Goal: Find specific page/section: Find specific page/section

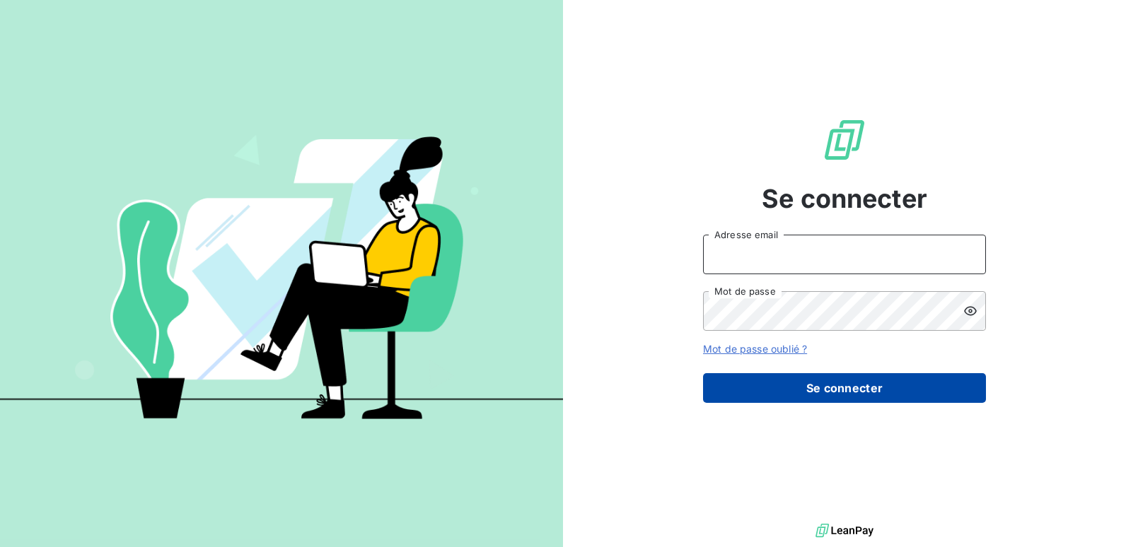
type input "[EMAIL_ADDRESS][DOMAIN_NAME]"
click at [780, 378] on button "Se connecter" at bounding box center [844, 388] width 283 height 30
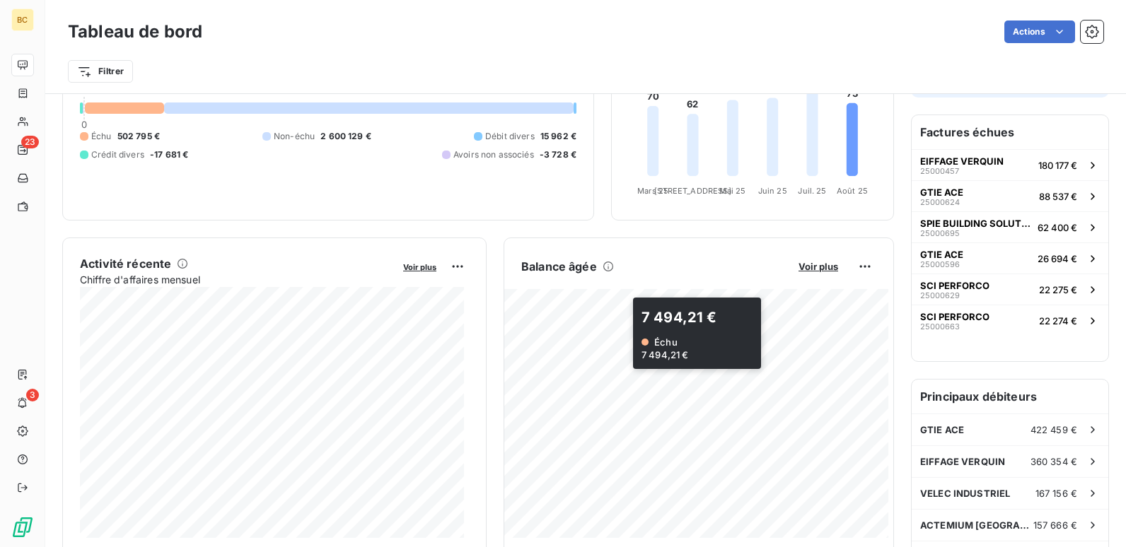
scroll to position [142, 0]
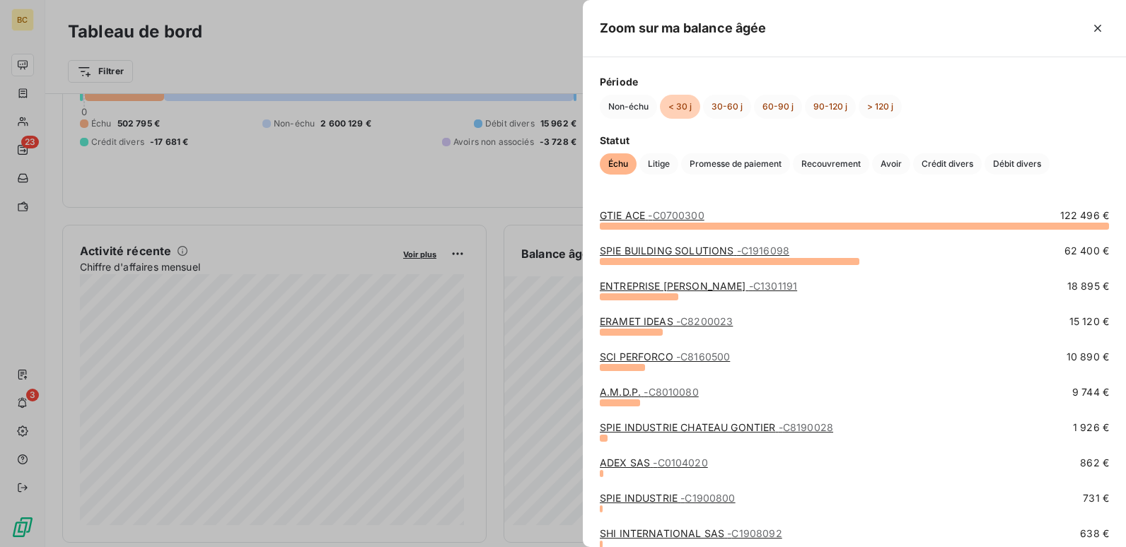
click at [644, 207] on div "GTIE ACE - C0700300 122 496 € SPIE BUILDING SOLUTIONS - C1916098 62 400 € ENTRE…" at bounding box center [854, 370] width 543 height 356
click at [648, 216] on link "GTIE ACE - C0700300" at bounding box center [652, 215] width 105 height 12
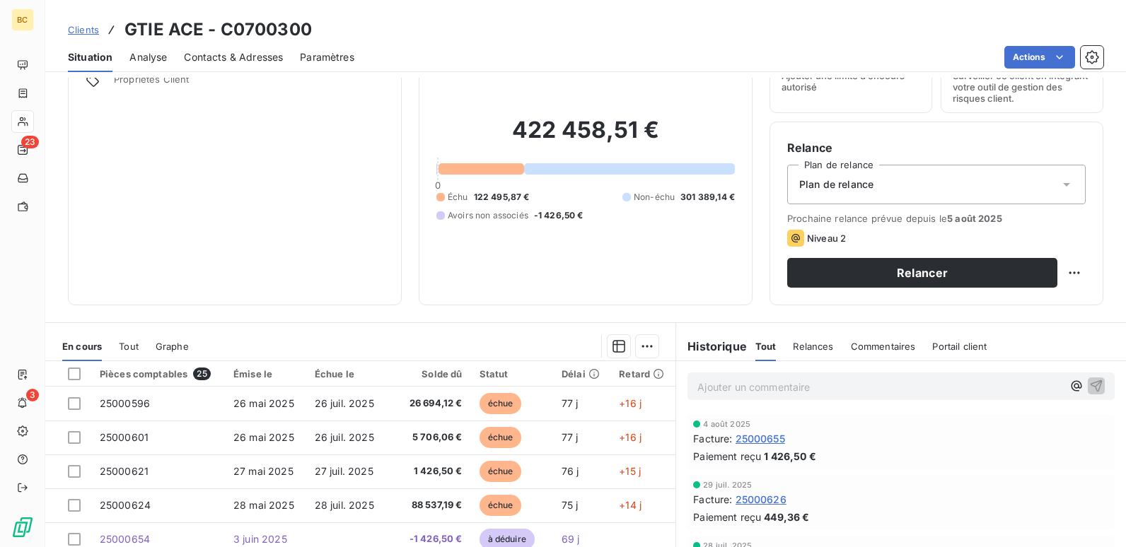
scroll to position [141, 0]
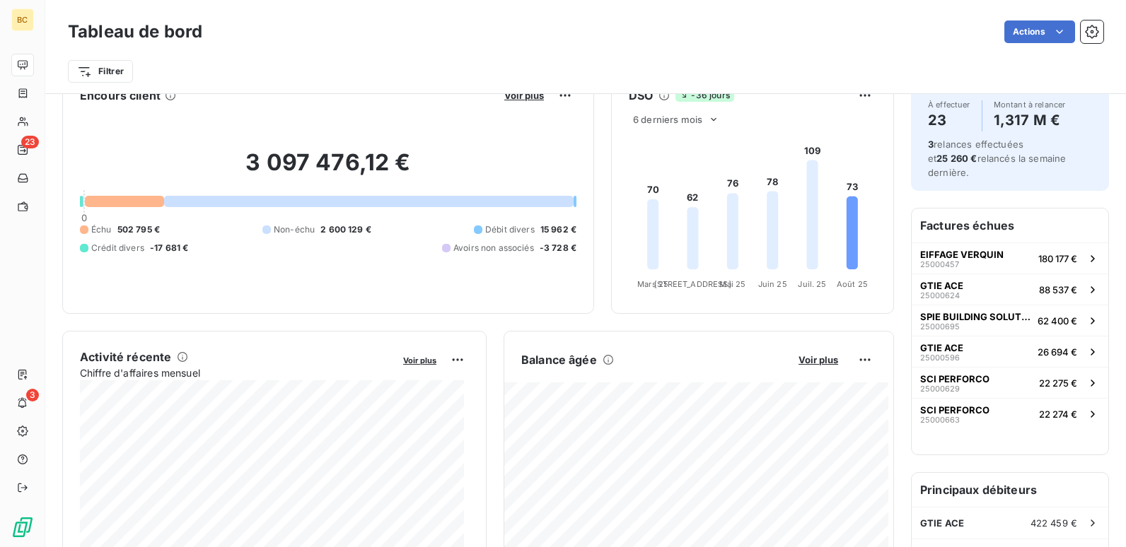
scroll to position [71, 0]
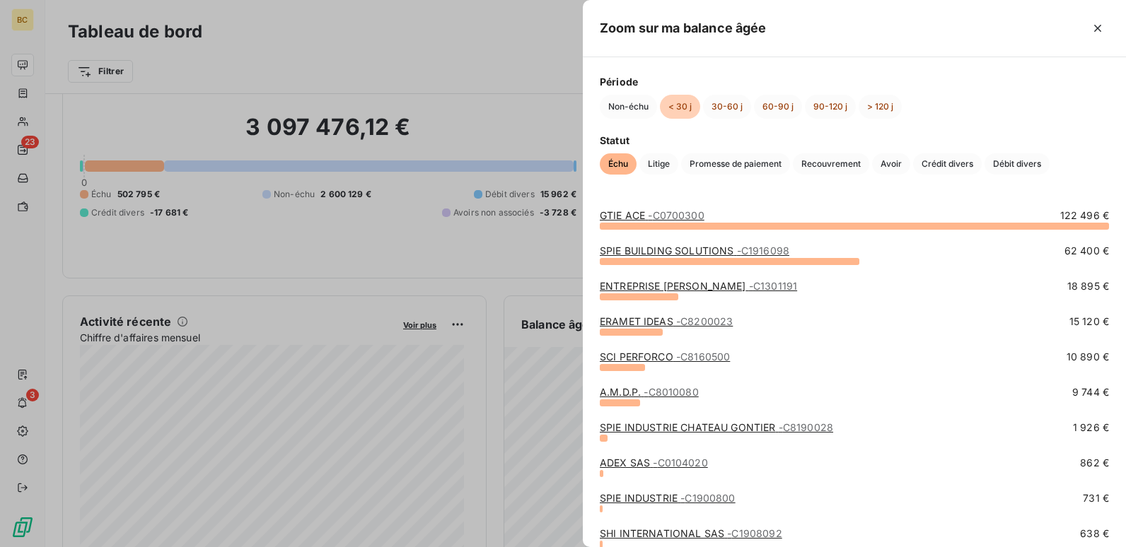
click at [703, 260] on div at bounding box center [730, 261] width 260 height 7
click at [713, 250] on link "SPIE BUILDING SOLUTIONS - C1916098" at bounding box center [695, 251] width 190 height 12
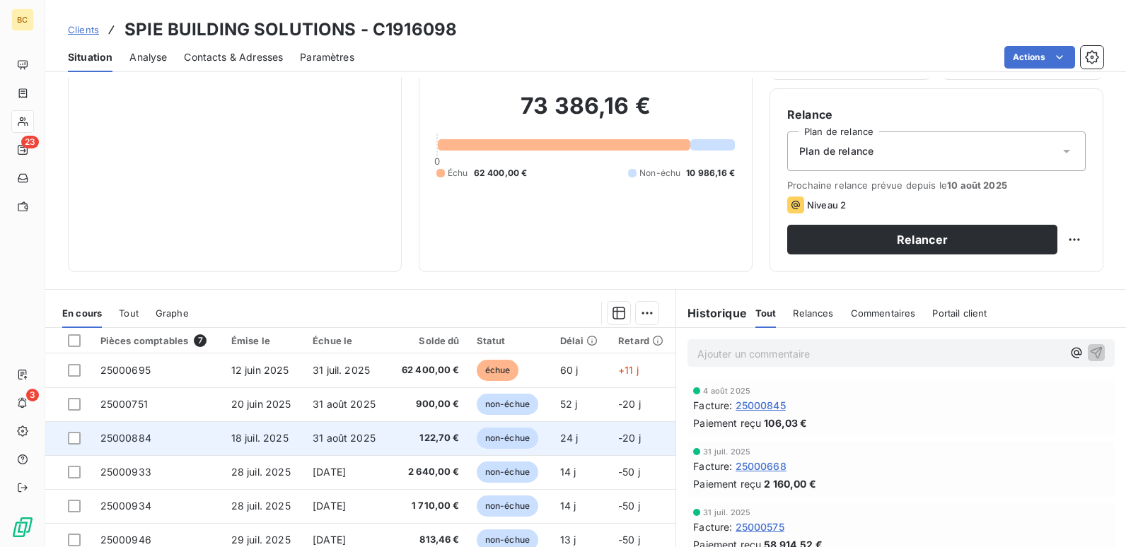
scroll to position [141, 0]
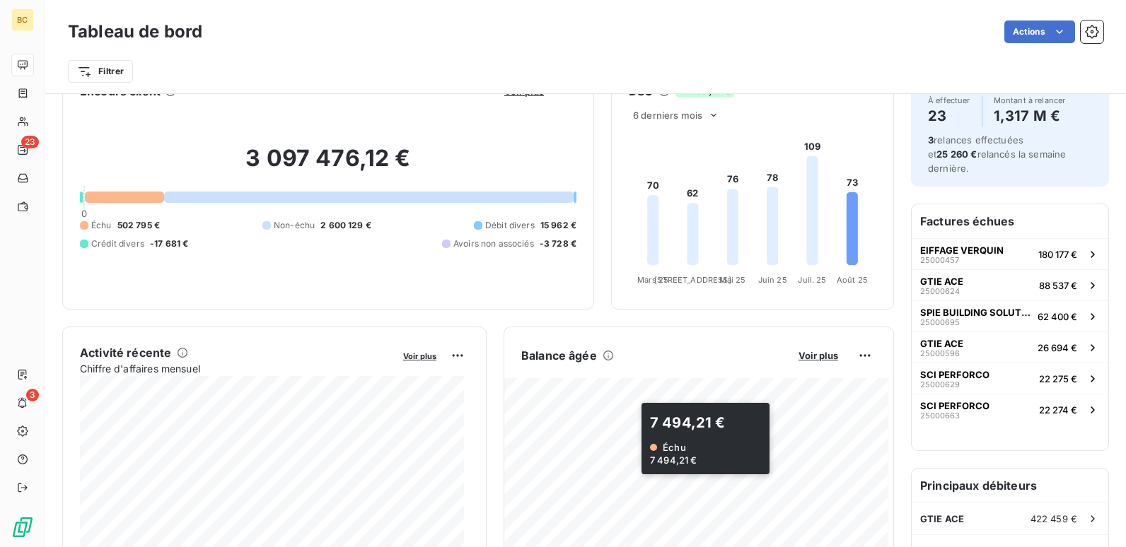
scroll to position [71, 0]
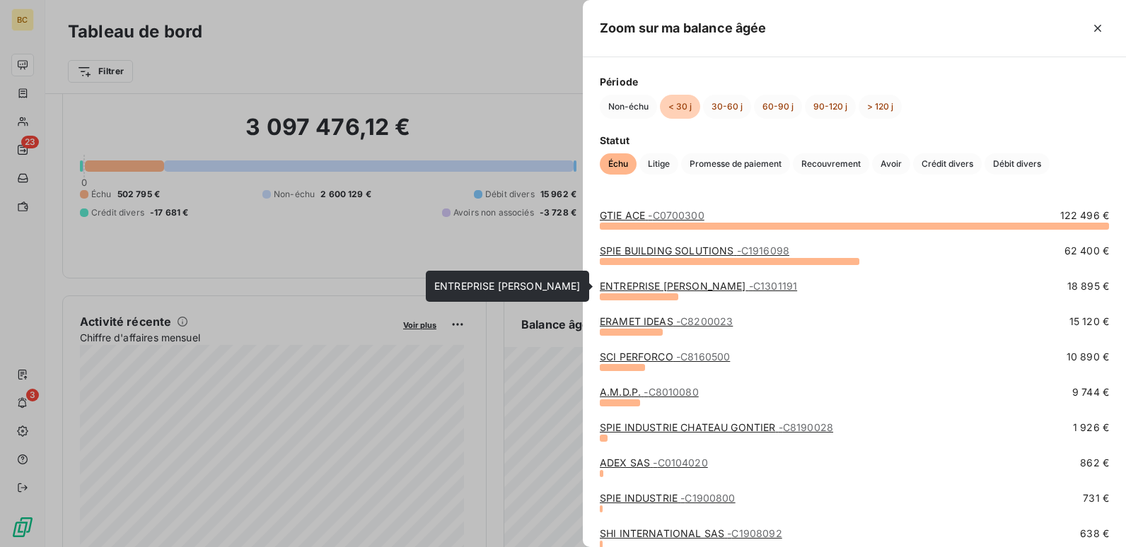
click at [686, 286] on link "ENTREPRISE [PERSON_NAME] - C1301191" at bounding box center [698, 286] width 197 height 12
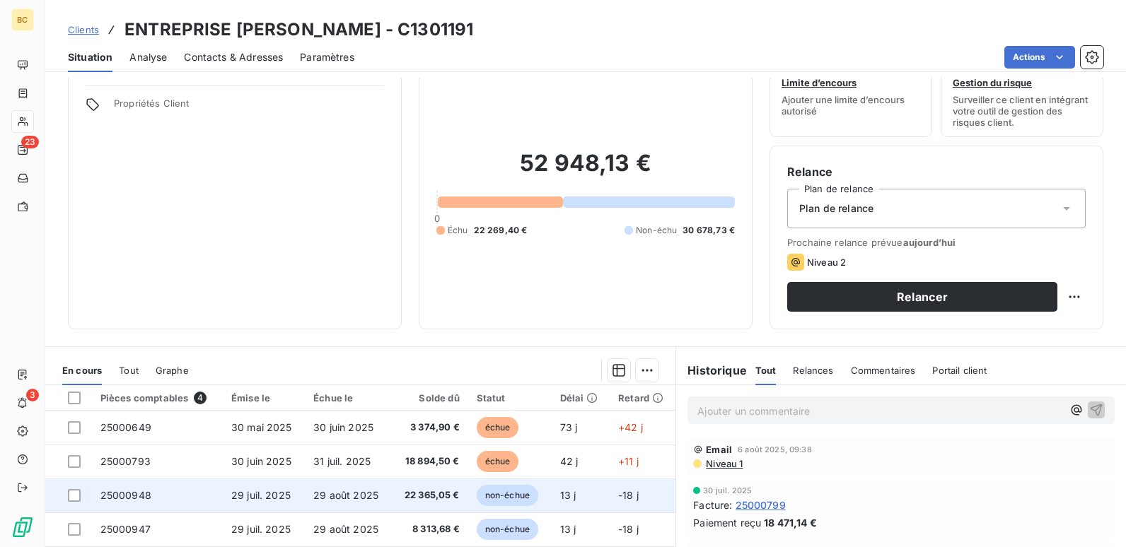
scroll to position [71, 0]
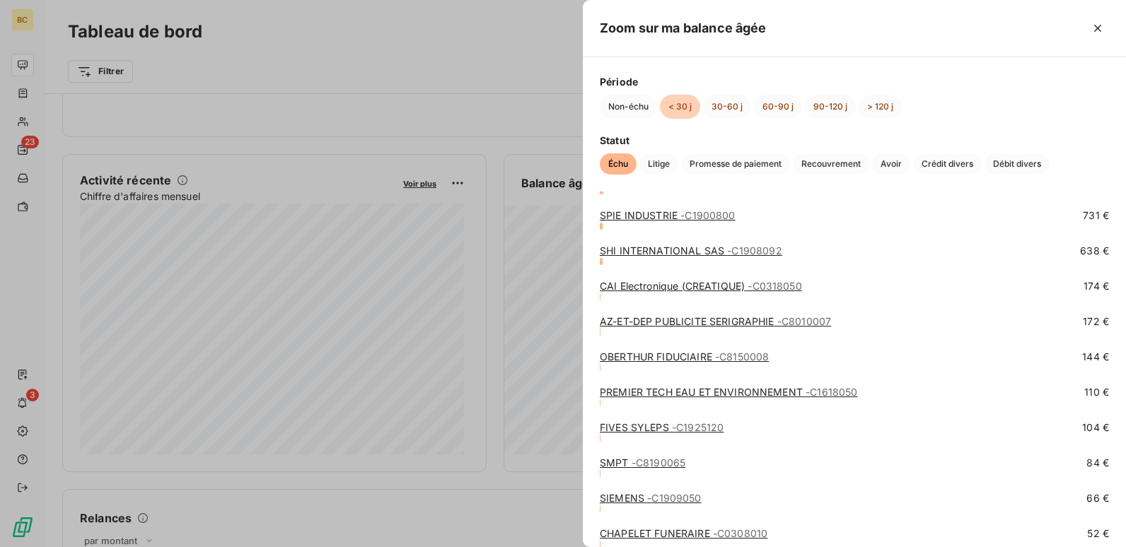
scroll to position [332, 0]
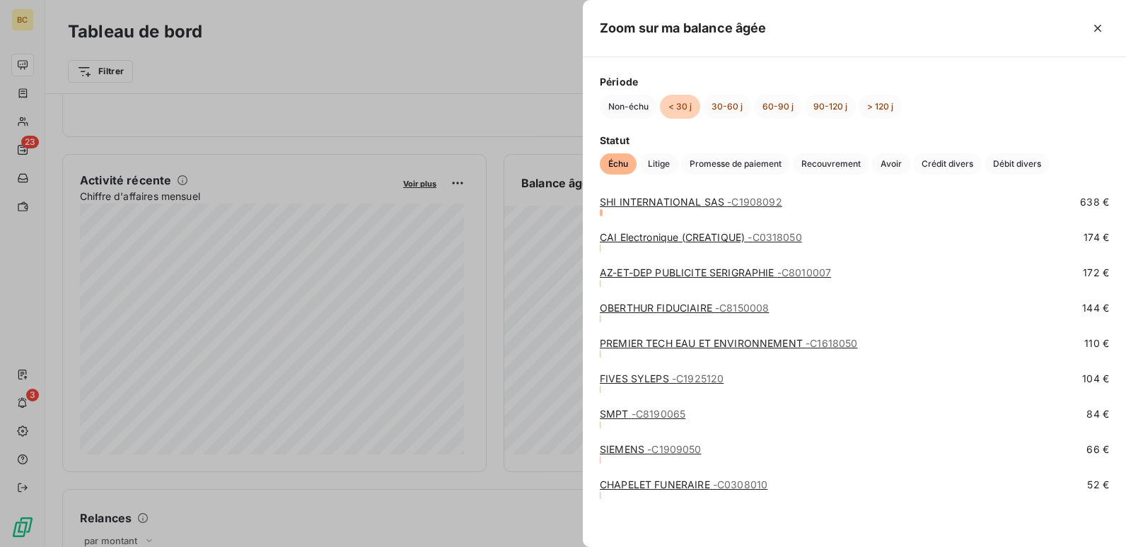
click at [516, 533] on div at bounding box center [563, 273] width 1126 height 547
